Goal: Find specific page/section: Find specific page/section

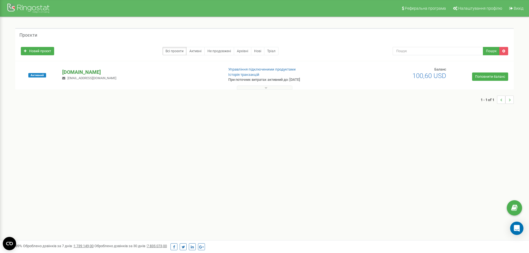
click at [73, 69] on p "[DOMAIN_NAME]" at bounding box center [140, 72] width 157 height 7
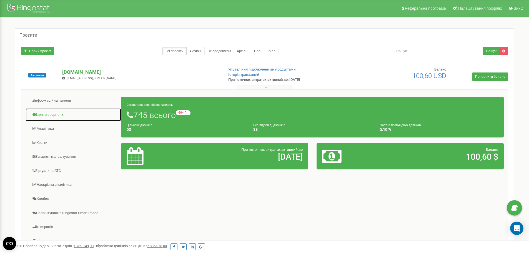
click at [60, 118] on link "Центр звернень" at bounding box center [73, 115] width 96 height 14
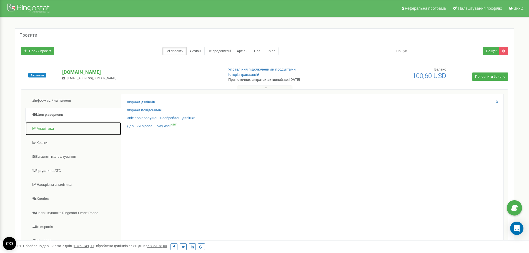
click at [63, 124] on link "Аналiтика" at bounding box center [73, 129] width 96 height 14
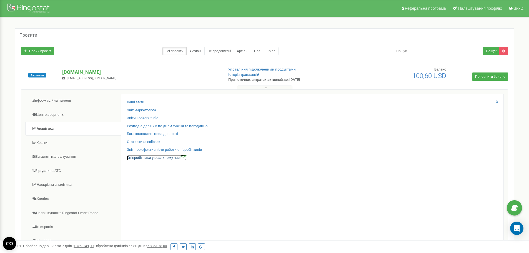
click at [146, 156] on link "Співробітники у реальному часі NEW" at bounding box center [157, 157] width 60 height 5
